Goal: Use online tool/utility: Utilize a website feature to perform a specific function

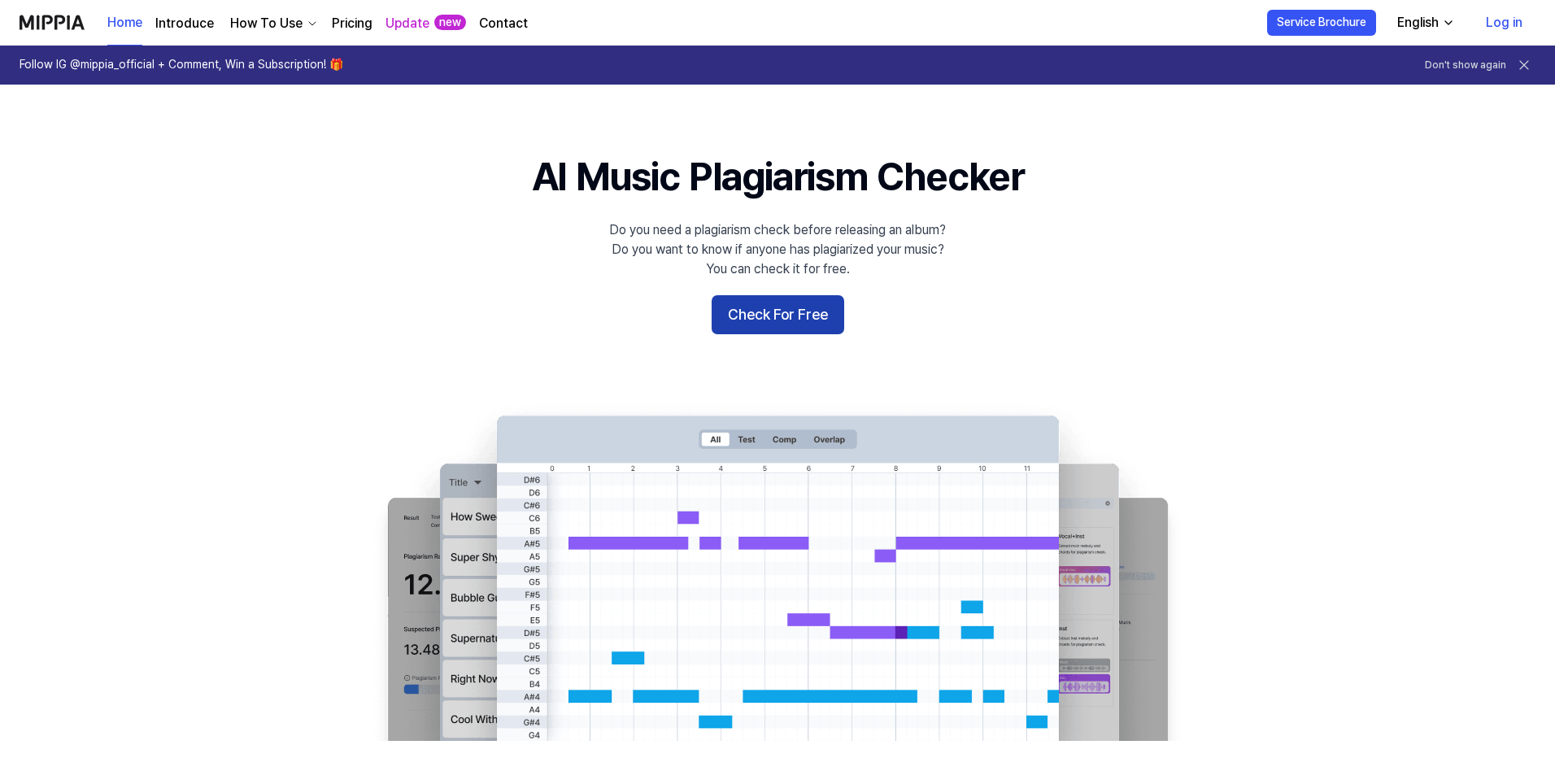
click at [757, 313] on button "Check For Free" at bounding box center [777, 314] width 133 height 39
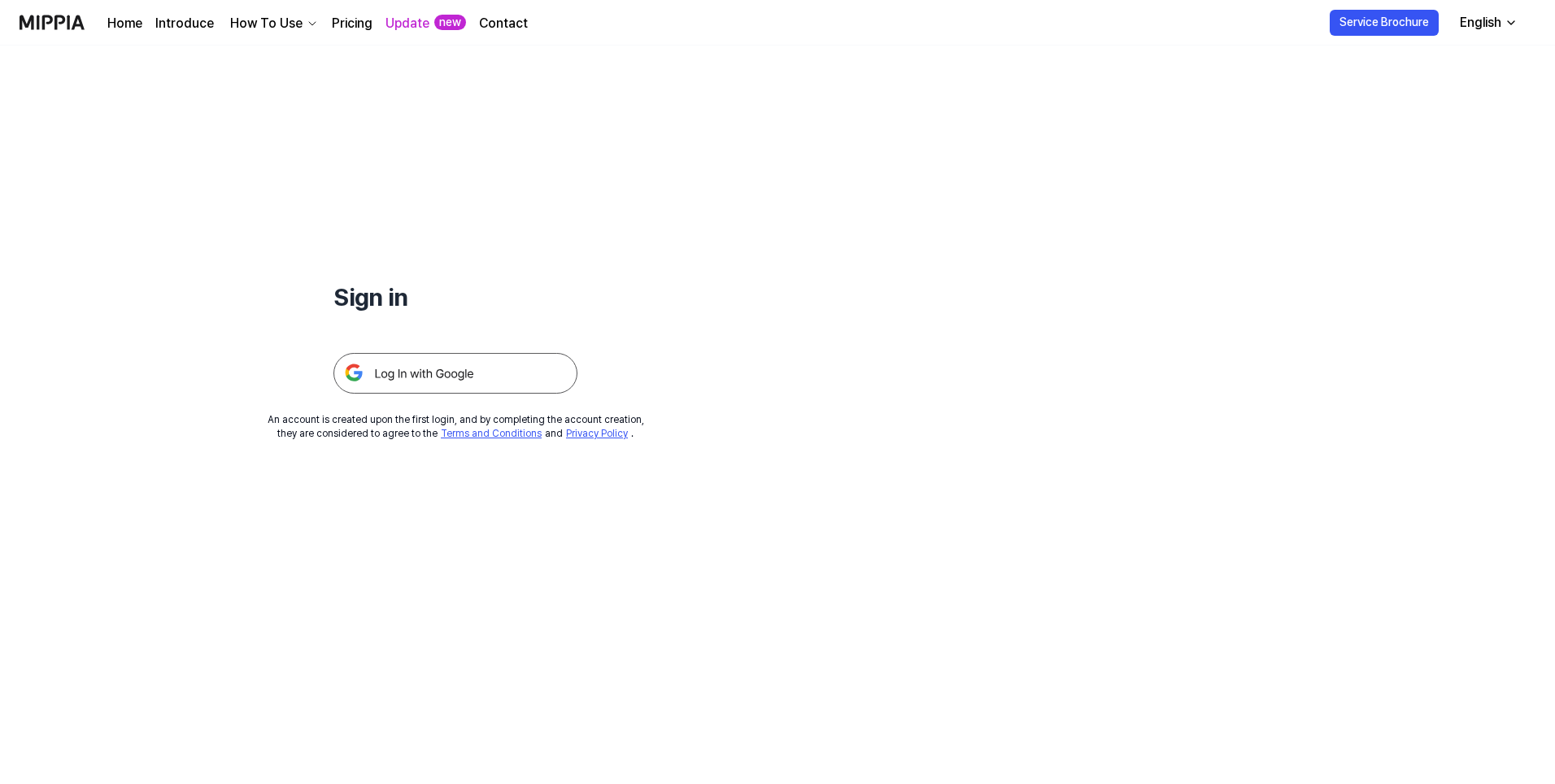
click at [508, 374] on img at bounding box center [455, 373] width 244 height 41
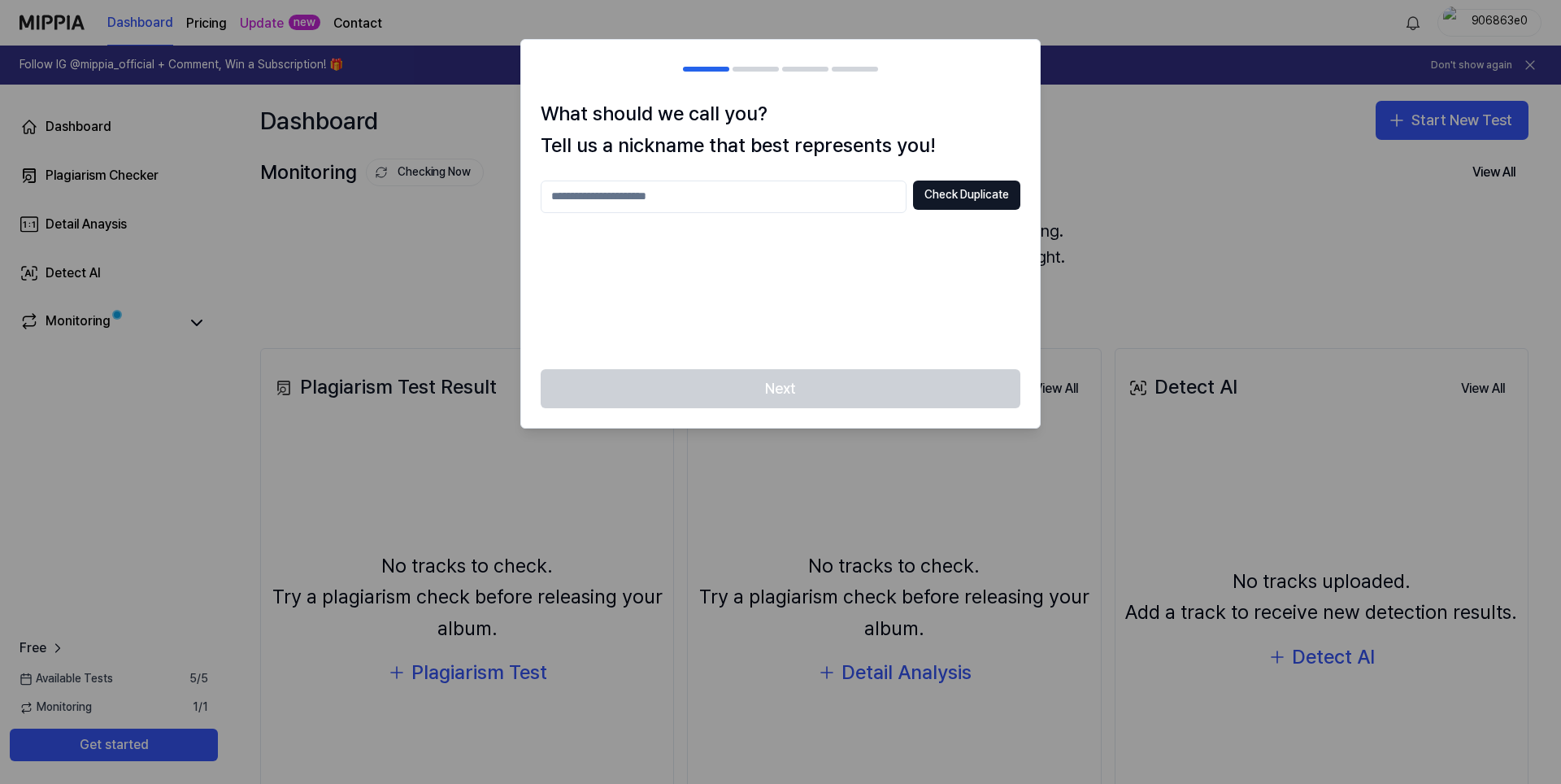
drag, startPoint x: 1091, startPoint y: 181, endPoint x: 1083, endPoint y: 184, distance: 8.5
click at [1091, 181] on div at bounding box center [780, 392] width 1561 height 784
click at [623, 192] on input "text" at bounding box center [723, 197] width 365 height 32
type input "********"
click at [971, 200] on button "Check Duplicate" at bounding box center [966, 195] width 107 height 29
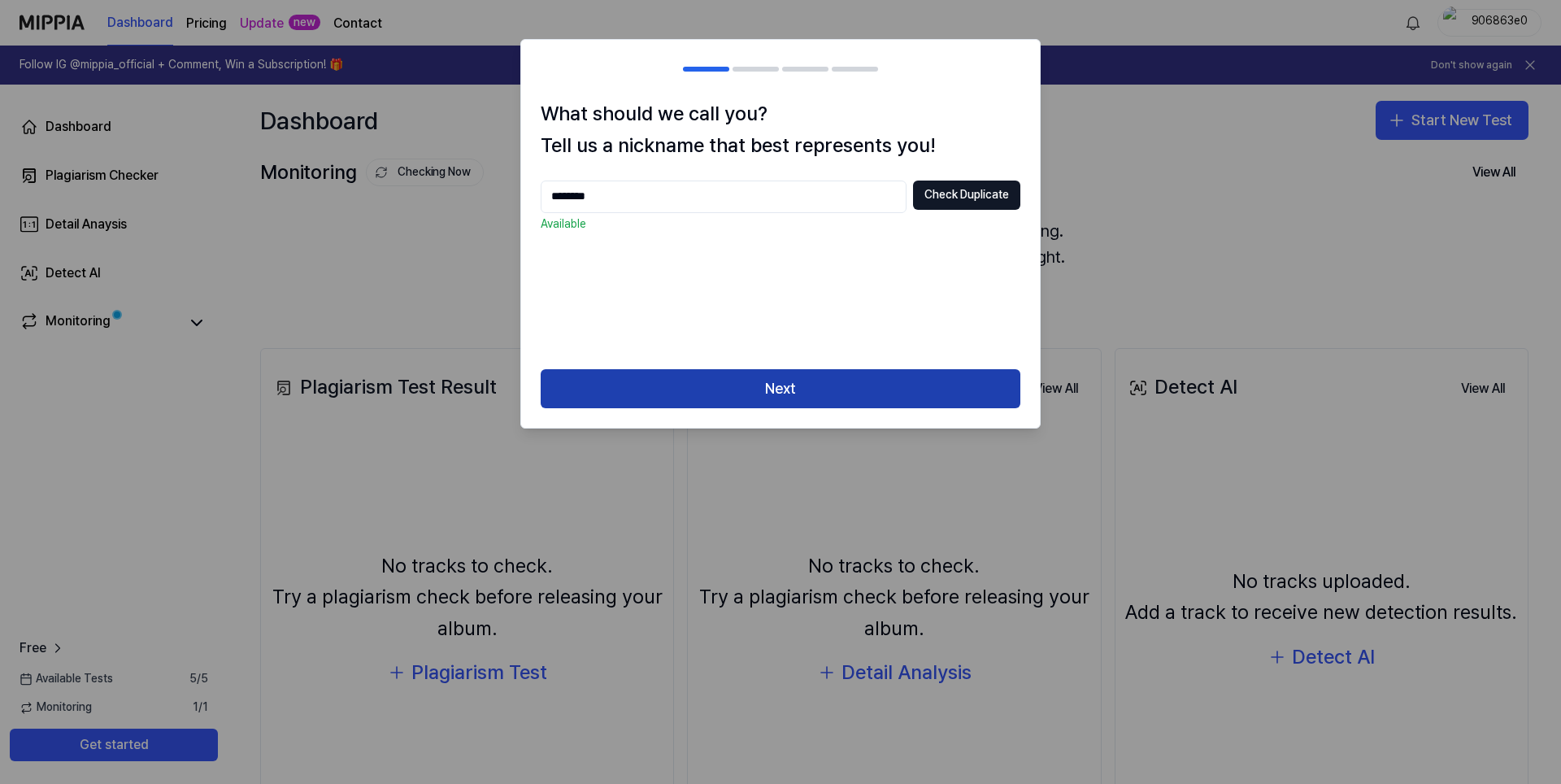
click at [796, 396] on button "Next" at bounding box center [780, 388] width 480 height 39
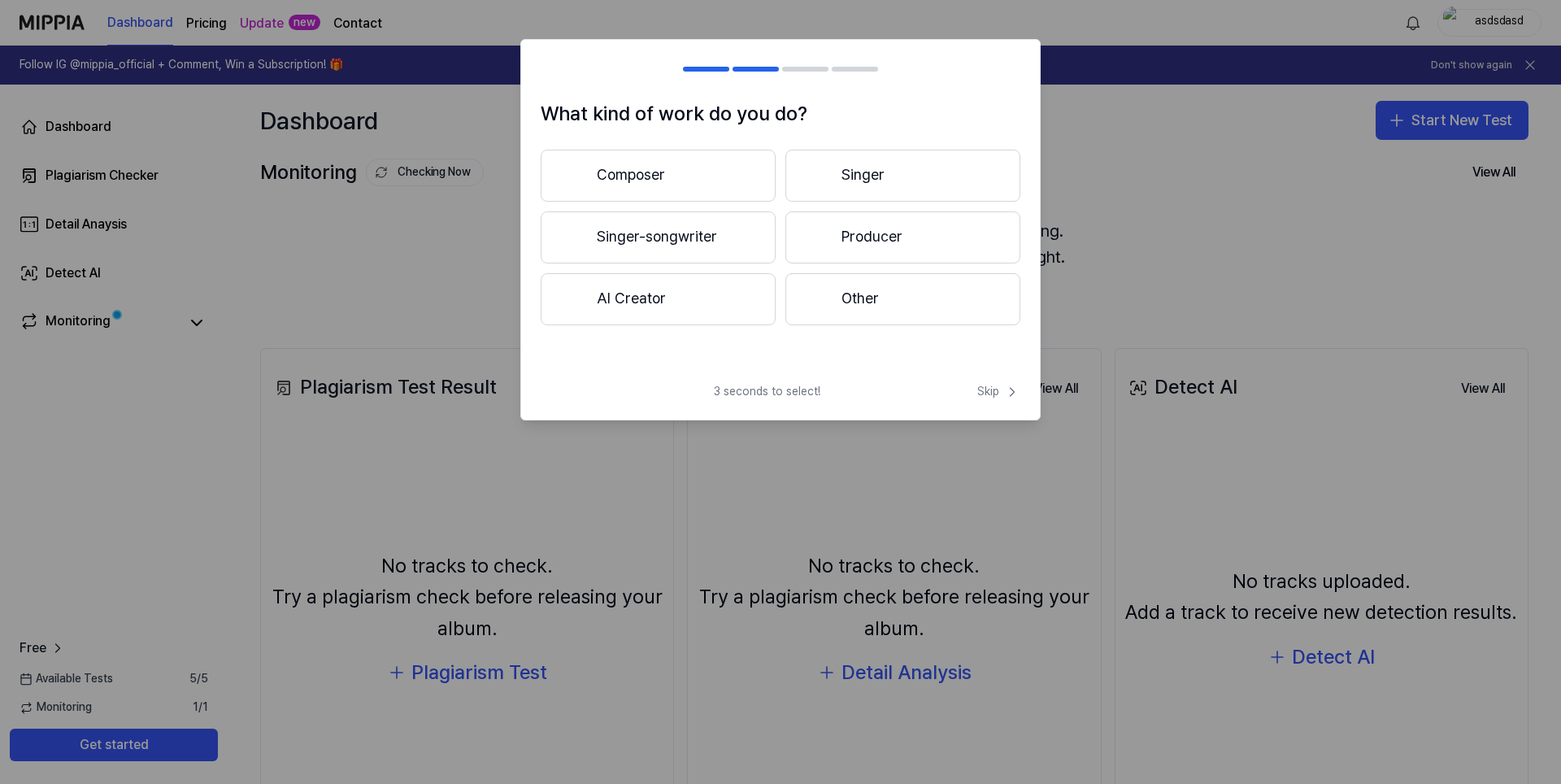
click at [825, 308] on div at bounding box center [818, 299] width 20 height 20
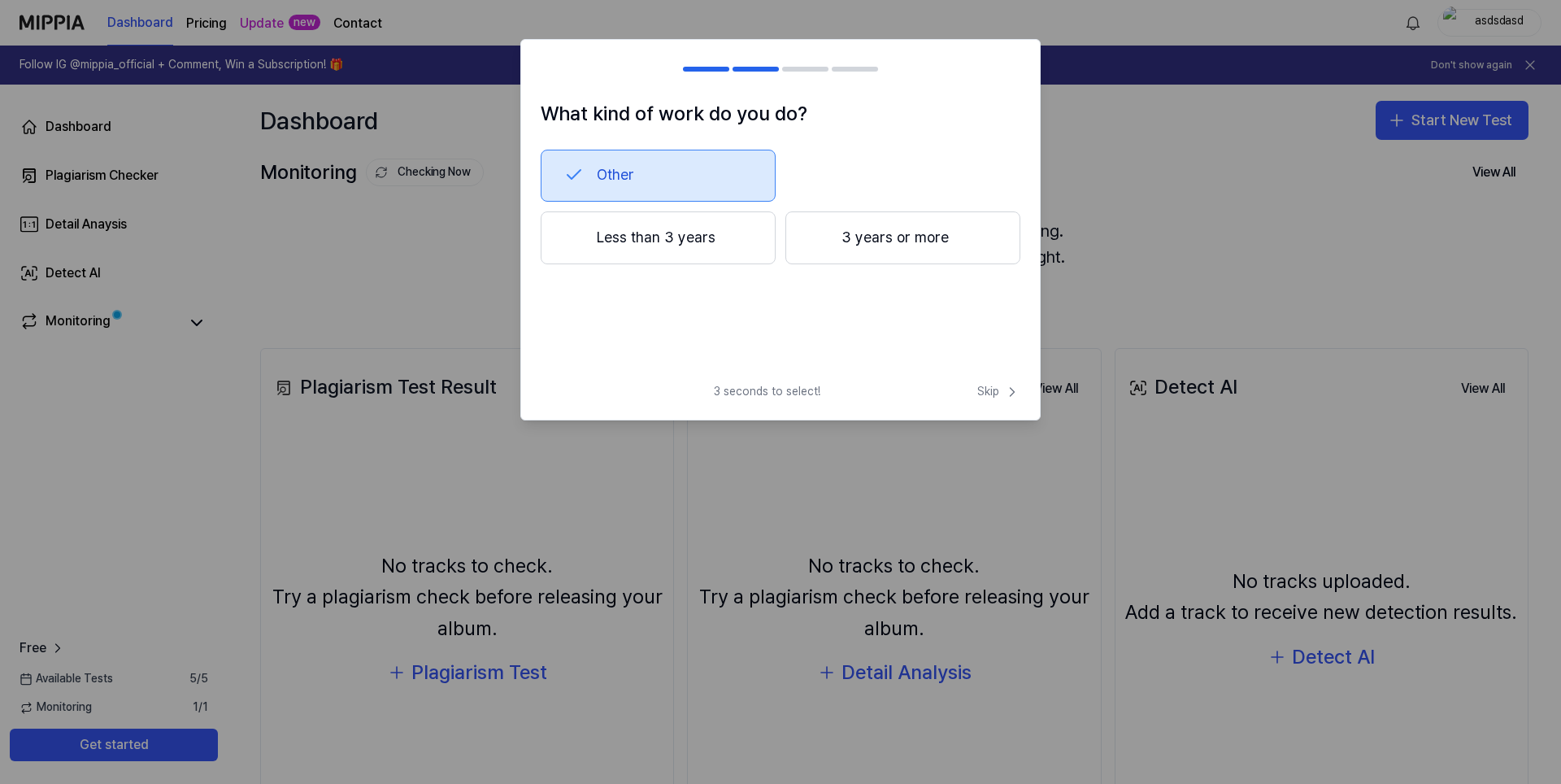
click at [733, 246] on button "Less than 3 years" at bounding box center [658, 237] width 235 height 53
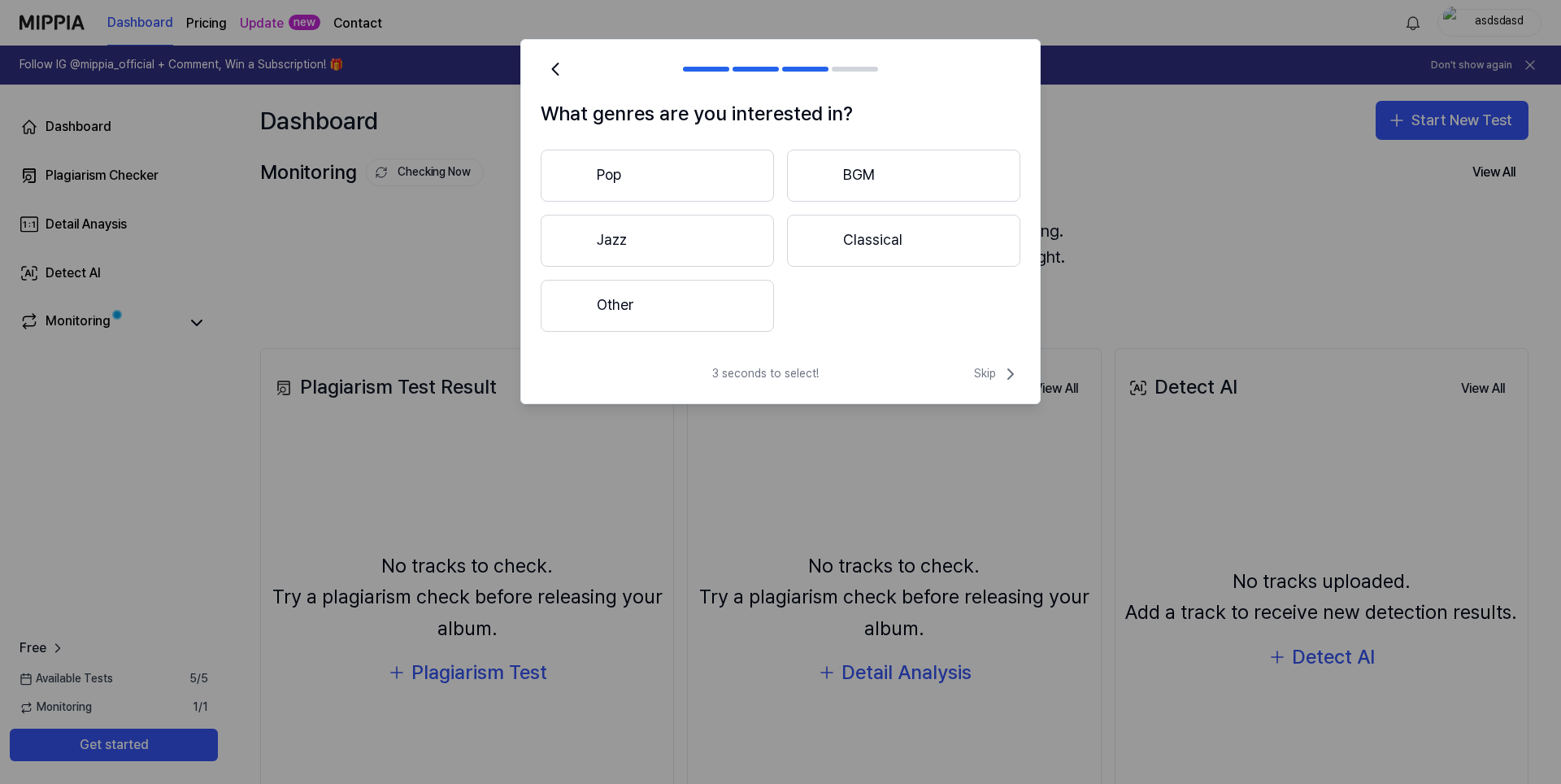
click at [688, 313] on button "Other" at bounding box center [657, 306] width 234 height 52
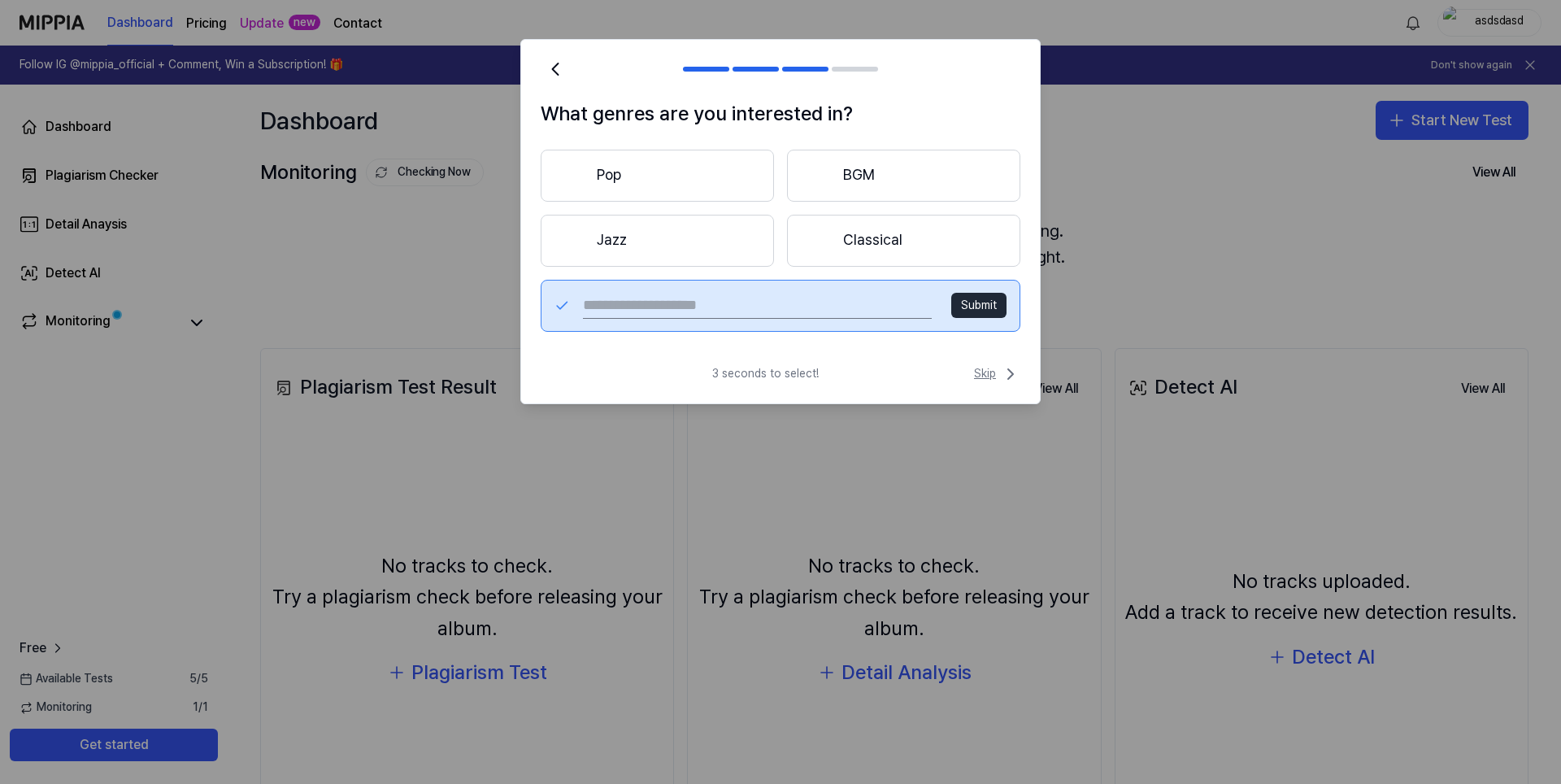
click at [998, 368] on span "Skip" at bounding box center [996, 374] width 46 height 20
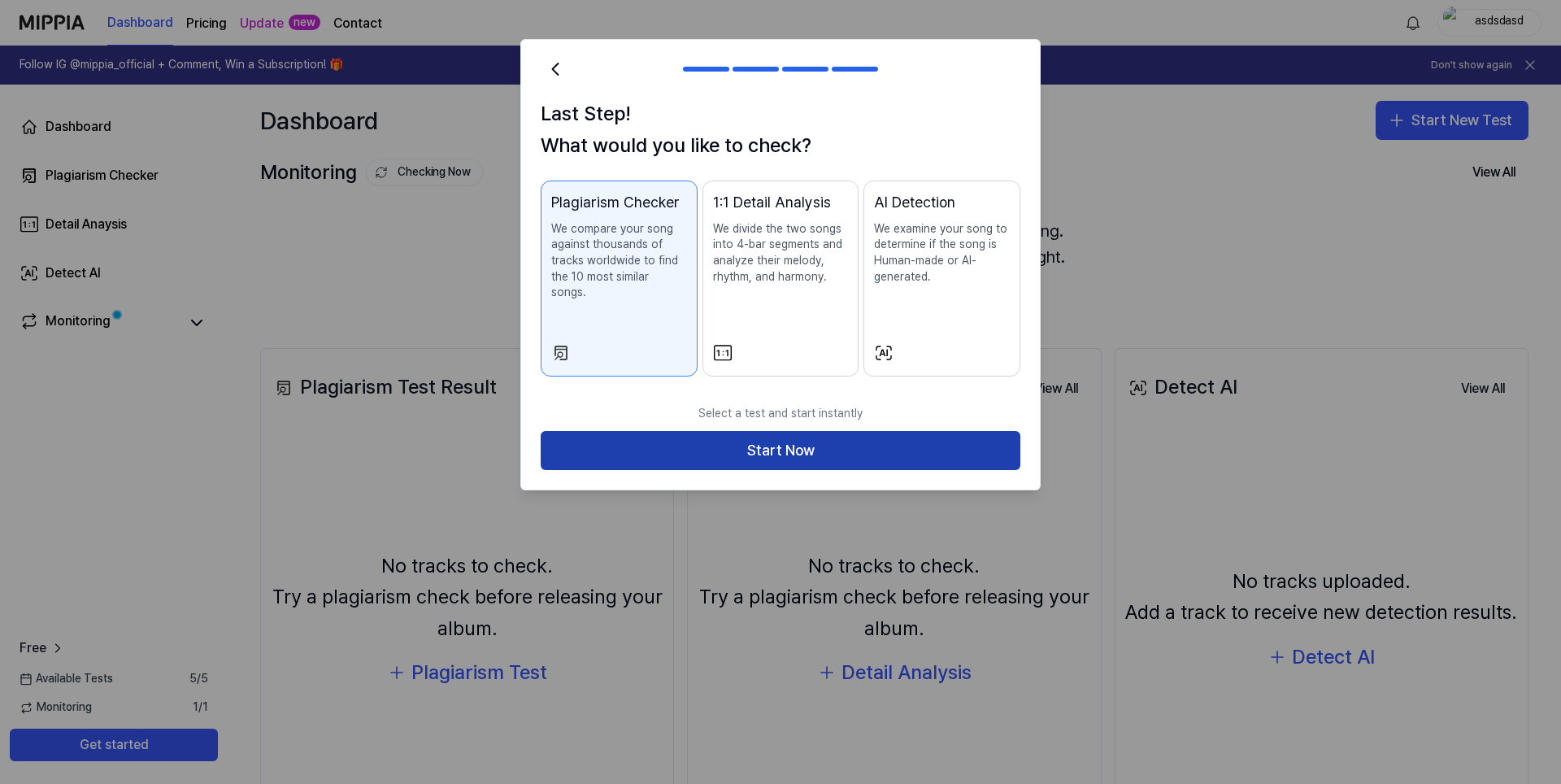
click at [965, 431] on button "Start Now" at bounding box center [780, 450] width 480 height 39
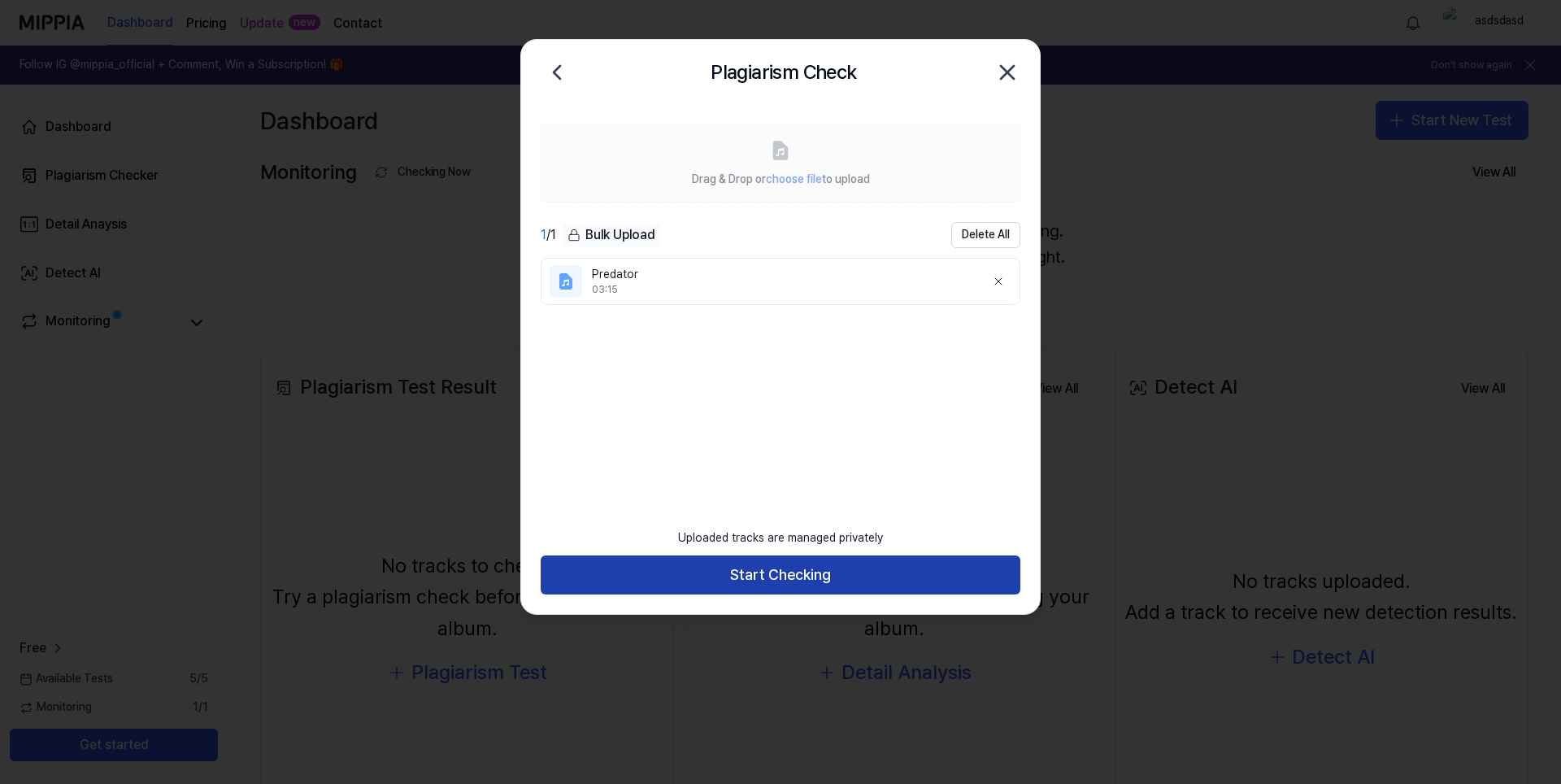
click at [808, 582] on button "Start Checking" at bounding box center [780, 574] width 480 height 39
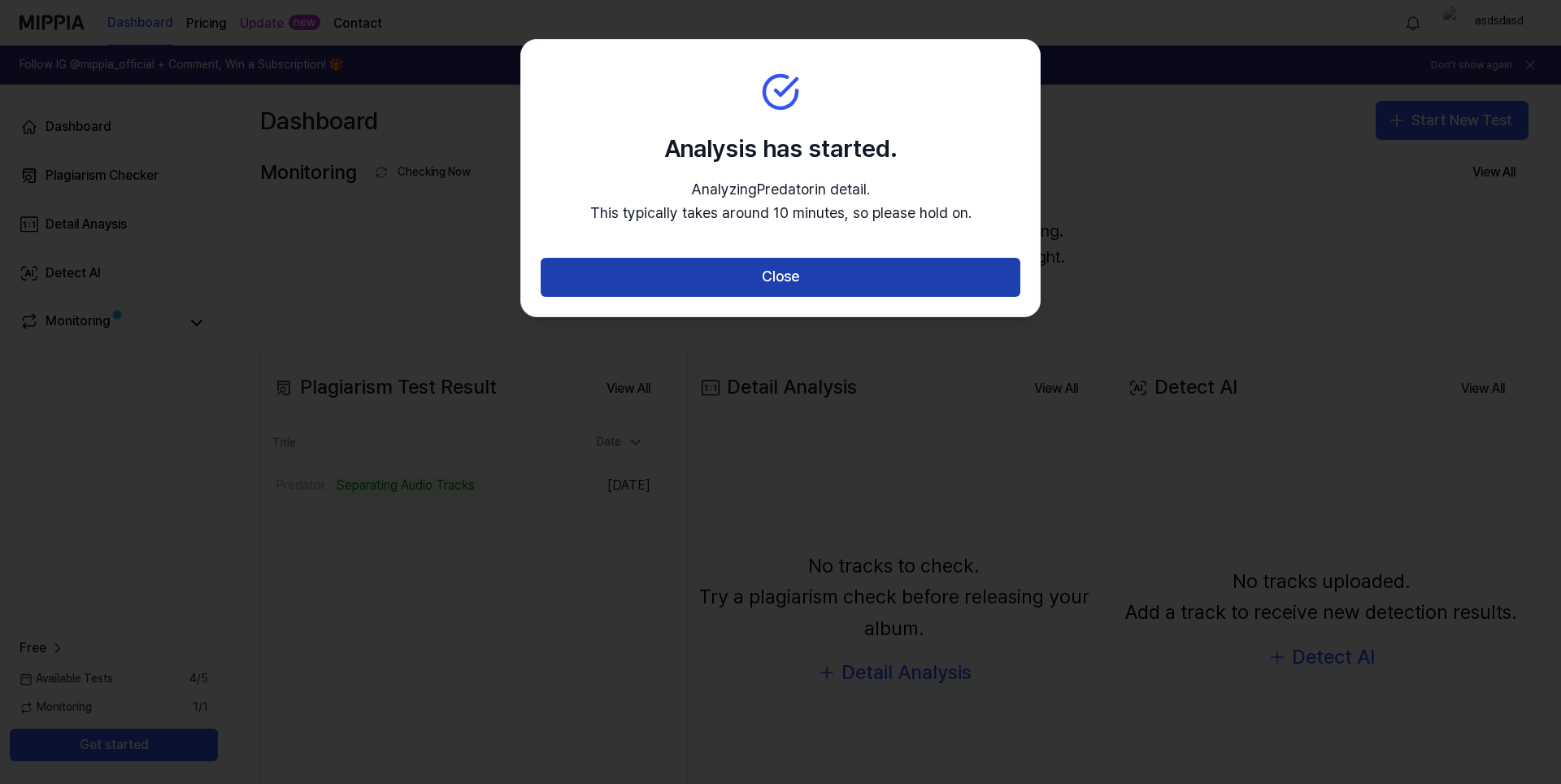
click at [812, 272] on button "Close" at bounding box center [780, 277] width 480 height 39
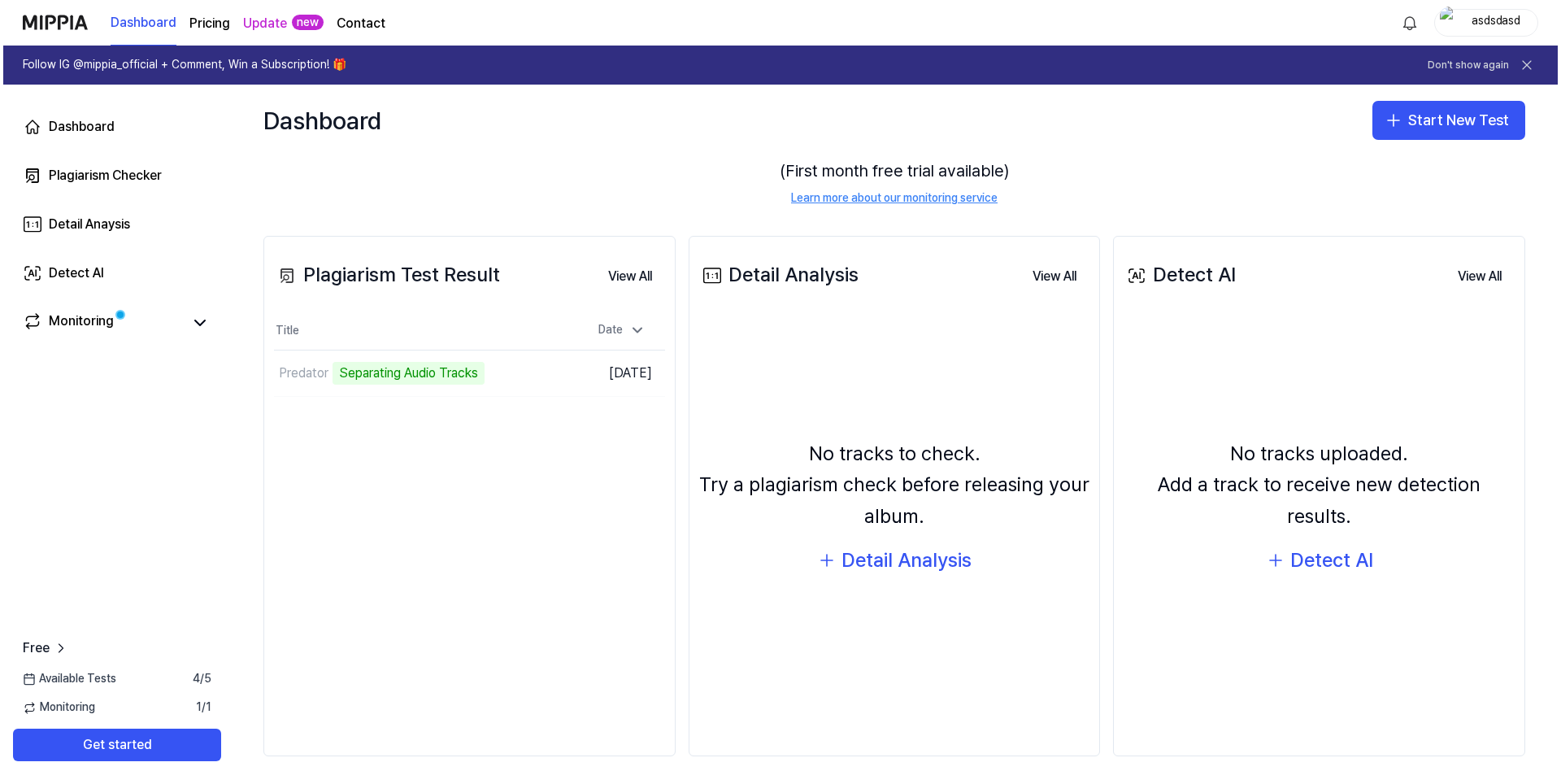
scroll to position [117, 0]
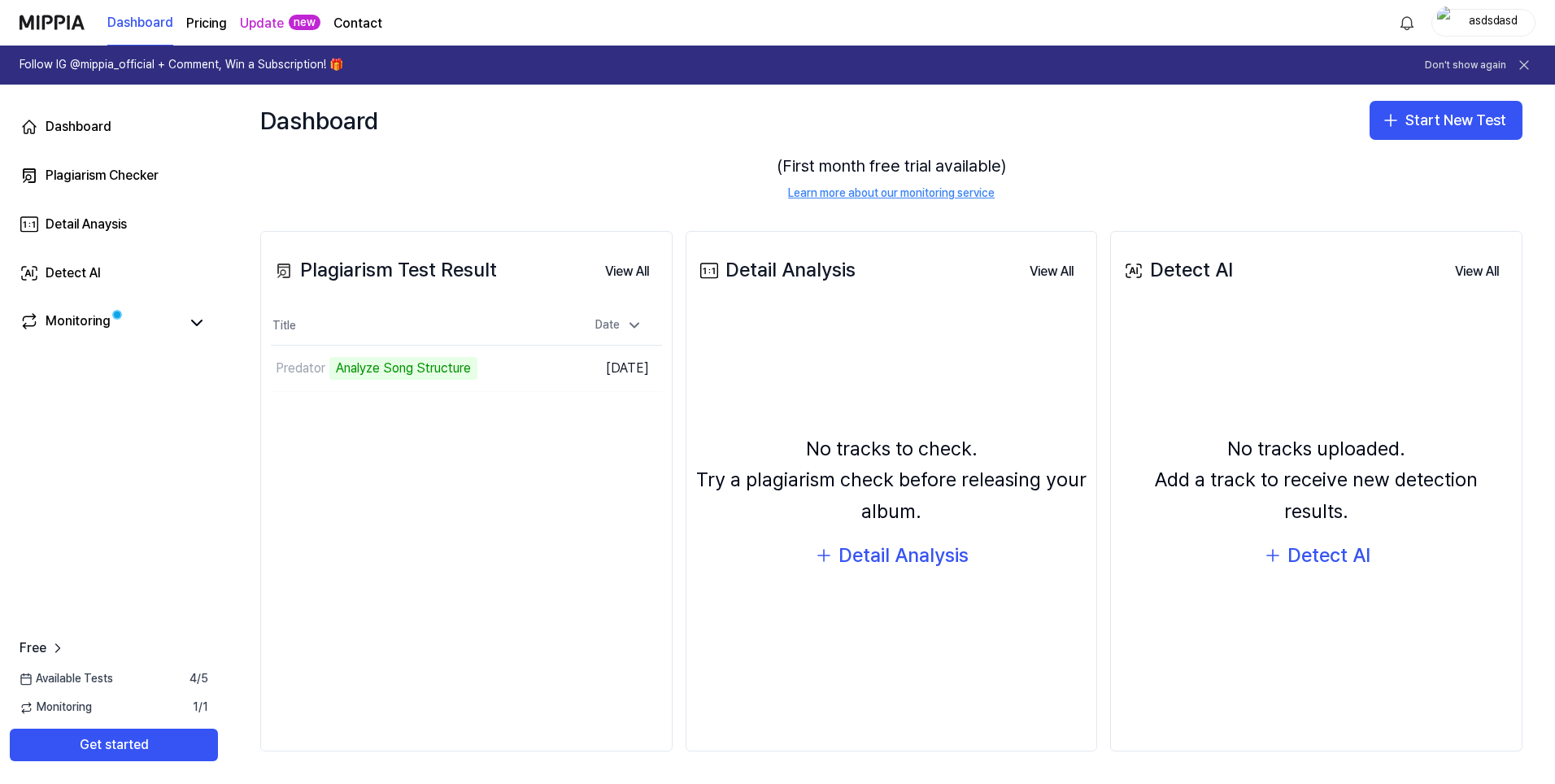
click at [357, 272] on div "Plagiarism Test Result" at bounding box center [384, 270] width 226 height 31
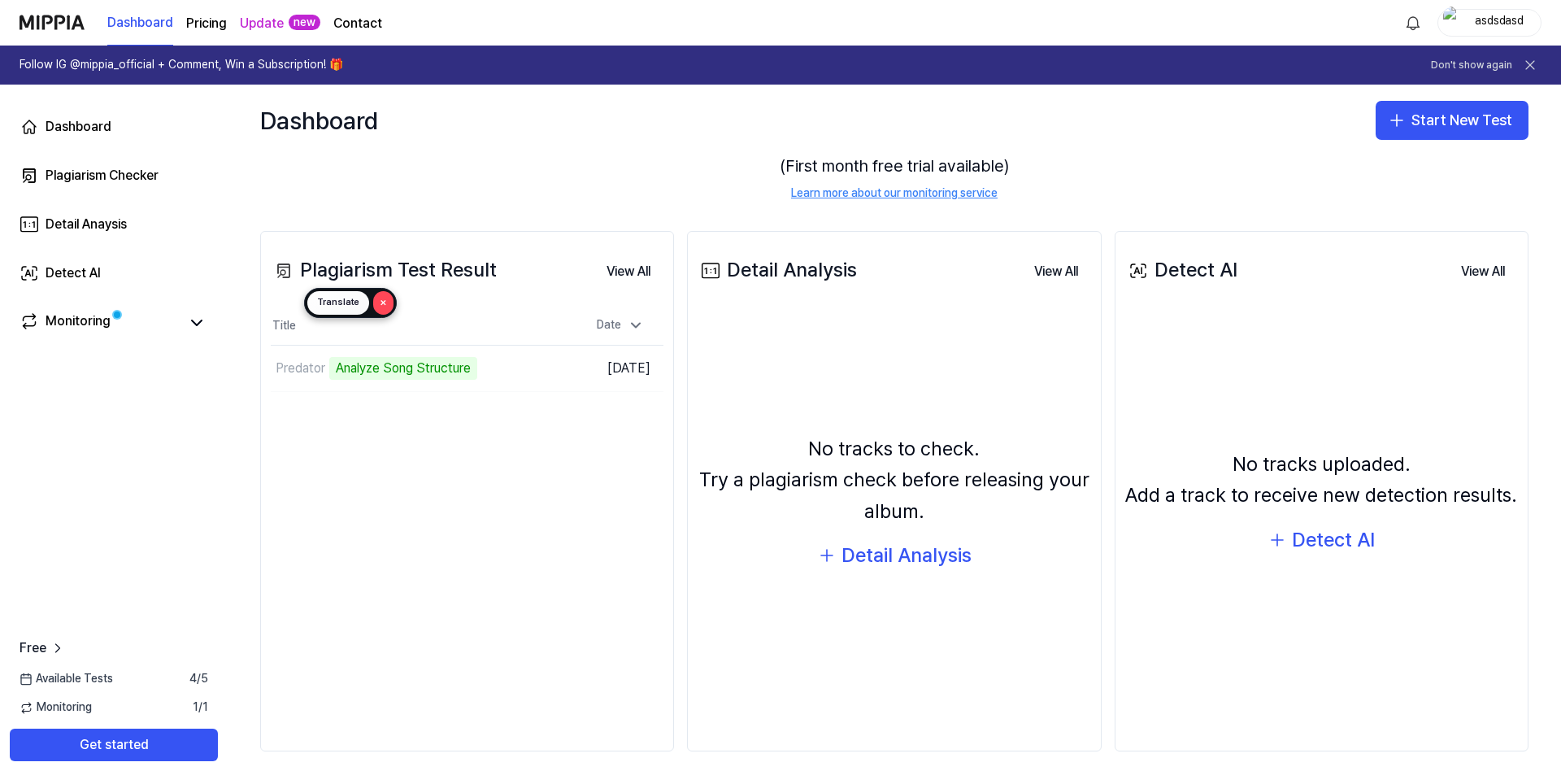
click at [308, 490] on div "Plagiarism Test Result View All Plagiarism Test Result Title Date Predator Anal…" at bounding box center [466, 491] width 414 height 521
click at [1323, 540] on div "Detect AI" at bounding box center [1334, 540] width 83 height 31
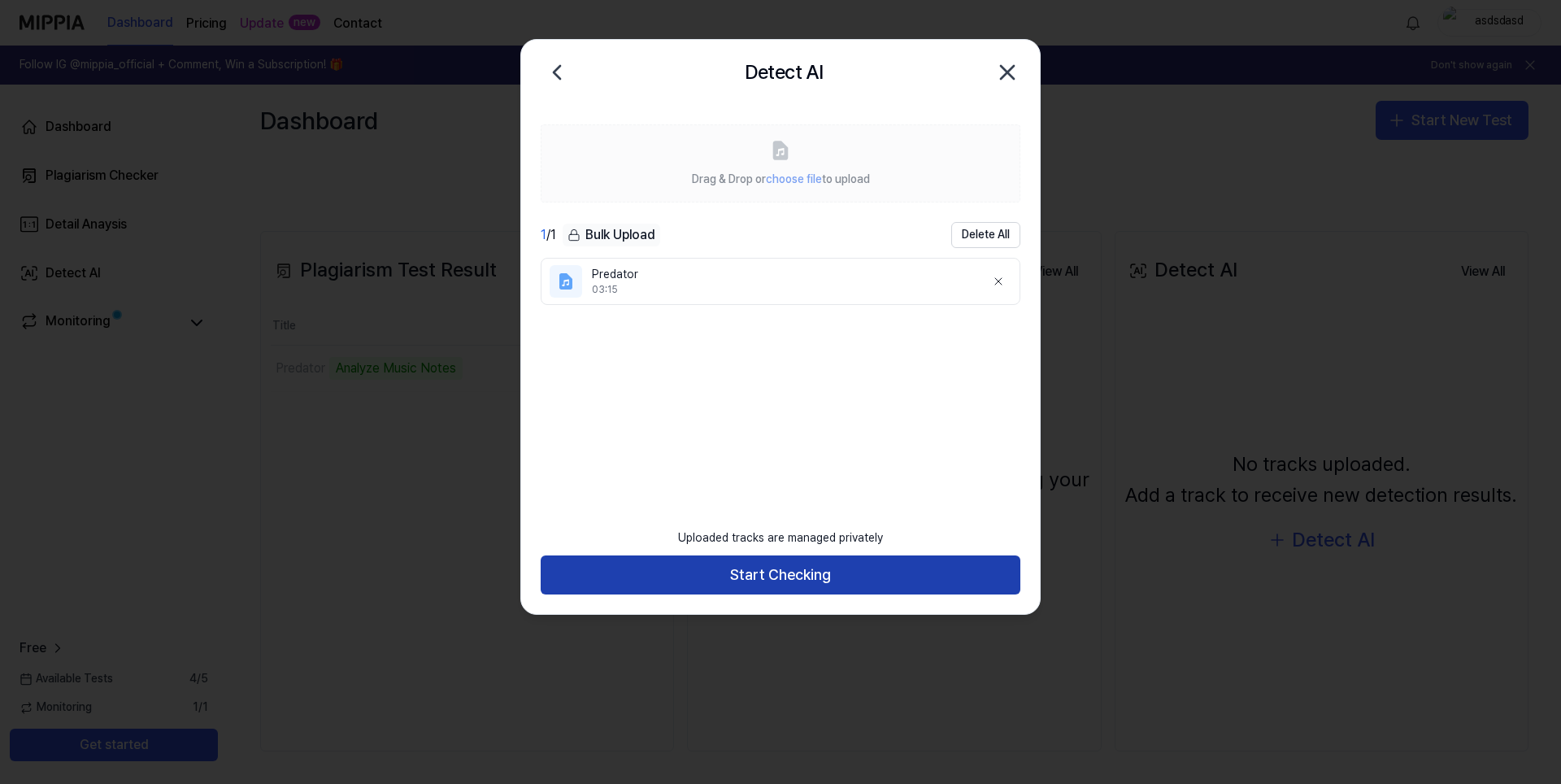
click at [780, 579] on button "Start Checking" at bounding box center [780, 574] width 480 height 39
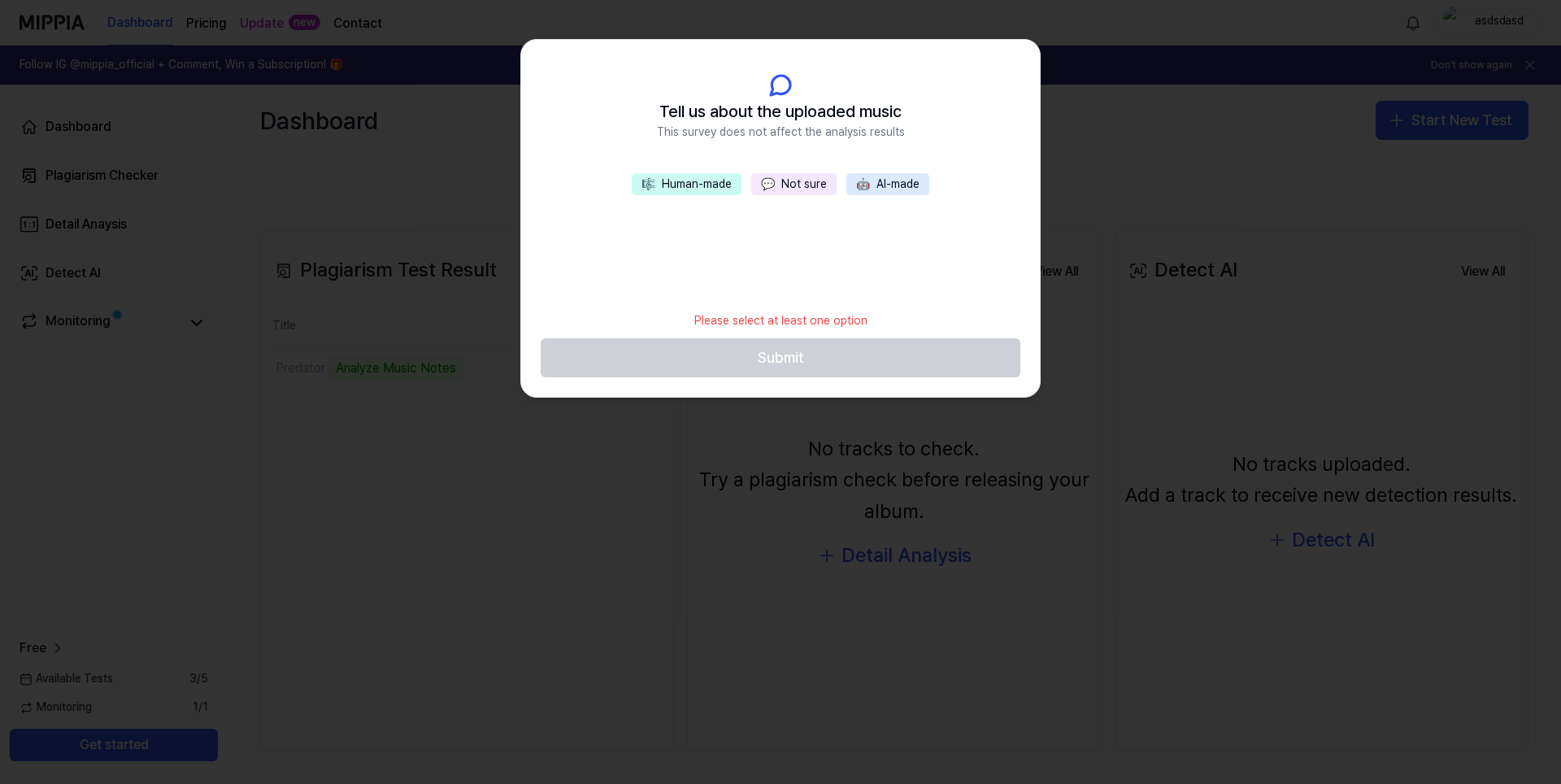
scroll to position [85, 0]
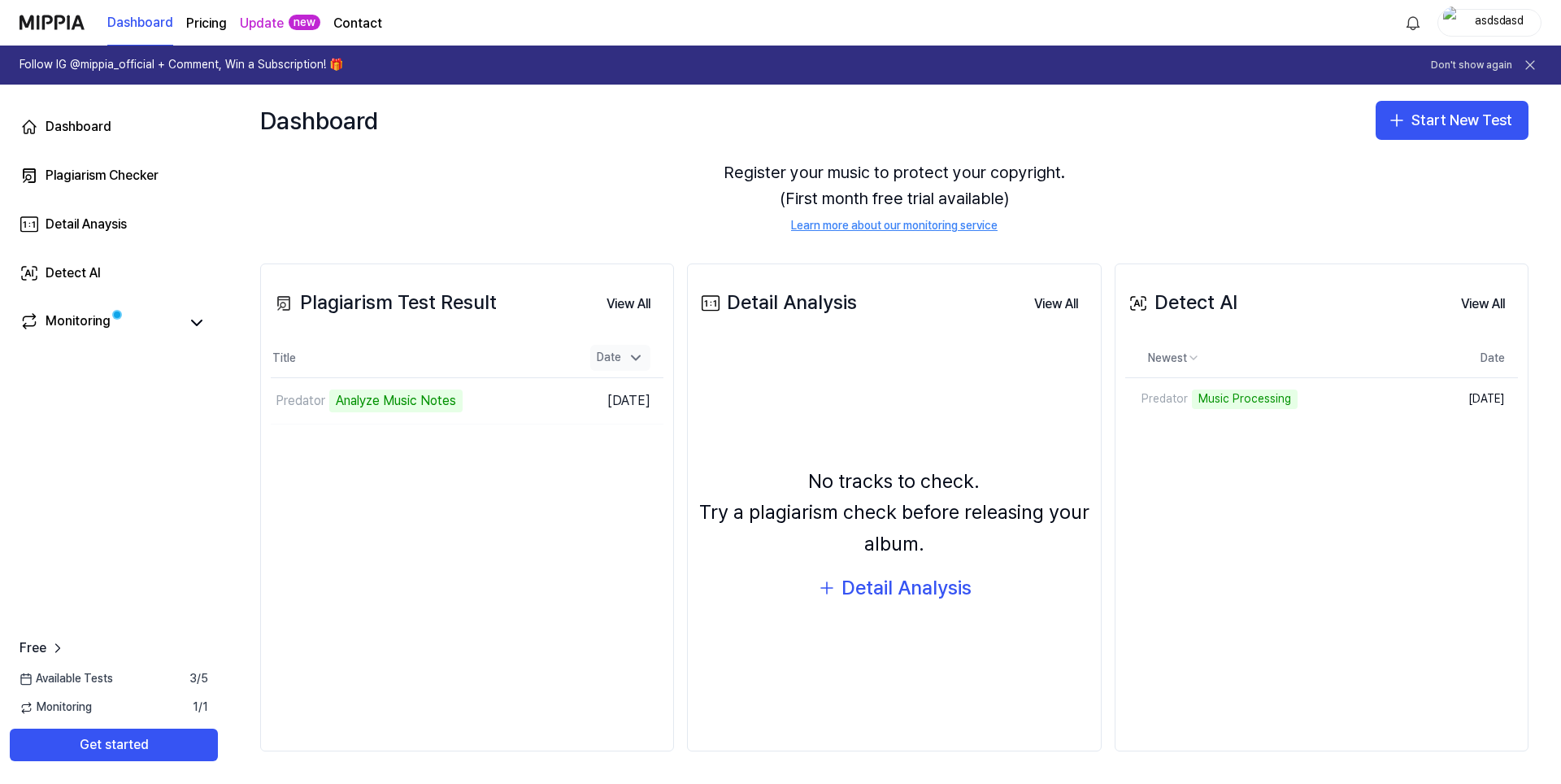
click at [632, 361] on icon at bounding box center [636, 357] width 16 height 16
click at [636, 360] on icon at bounding box center [636, 357] width 16 height 16
click at [510, 404] on td "Predator Analyze Music Notes Go to Results" at bounding box center [418, 401] width 294 height 45
click at [197, 315] on icon at bounding box center [197, 323] width 20 height 20
click at [199, 320] on icon at bounding box center [197, 323] width 20 height 20
